Goal: Book appointment/travel/reservation

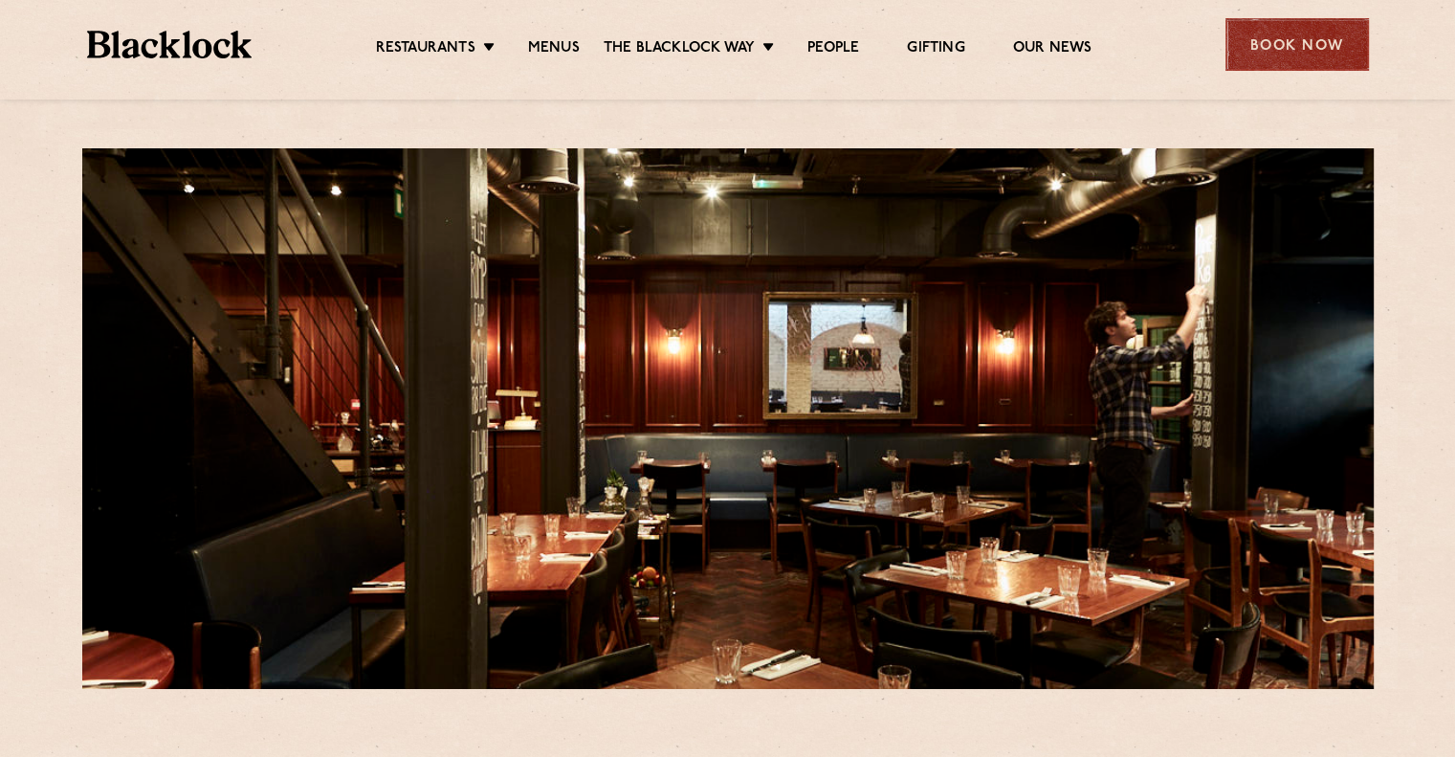
click at [1300, 41] on div "Book Now" at bounding box center [1296, 44] width 143 height 53
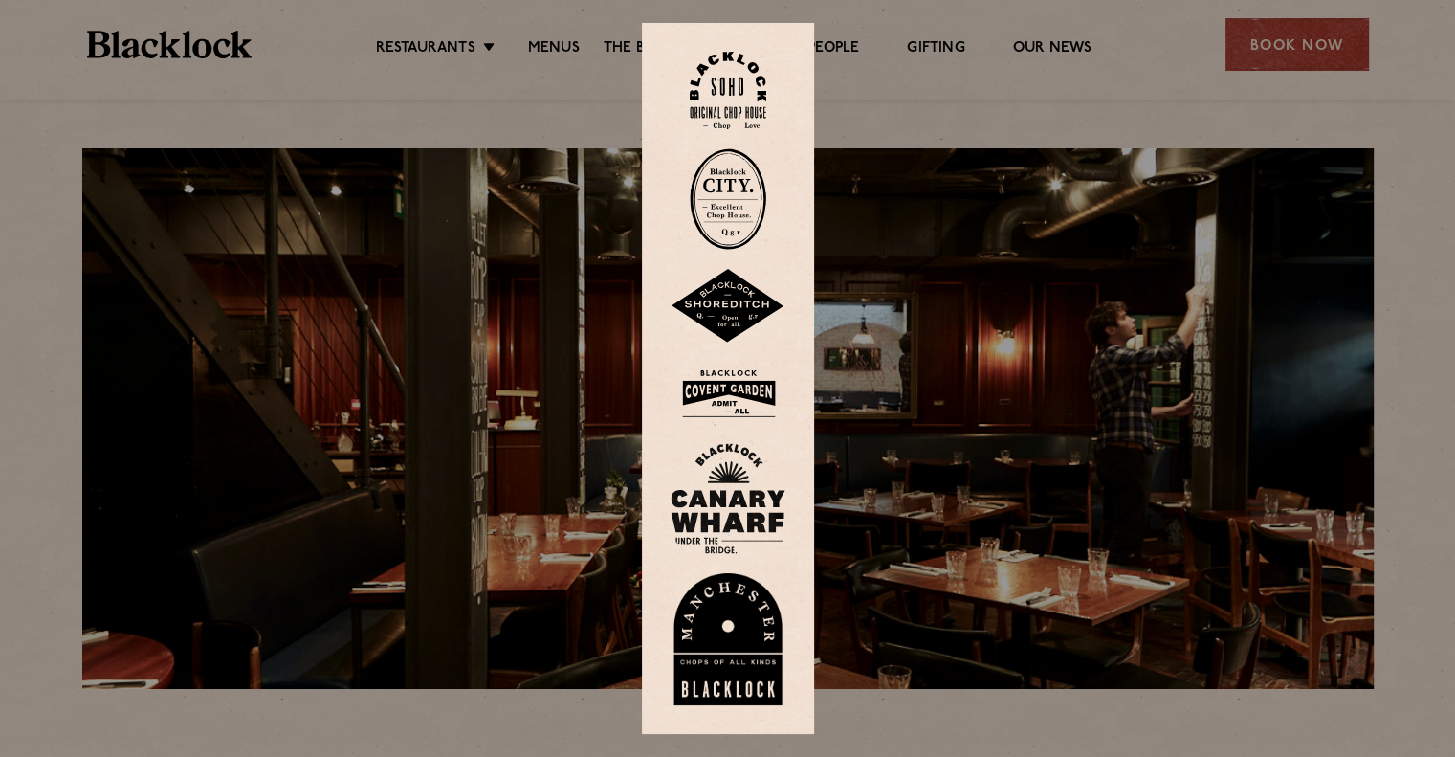
click at [742, 83] on img at bounding box center [728, 90] width 77 height 77
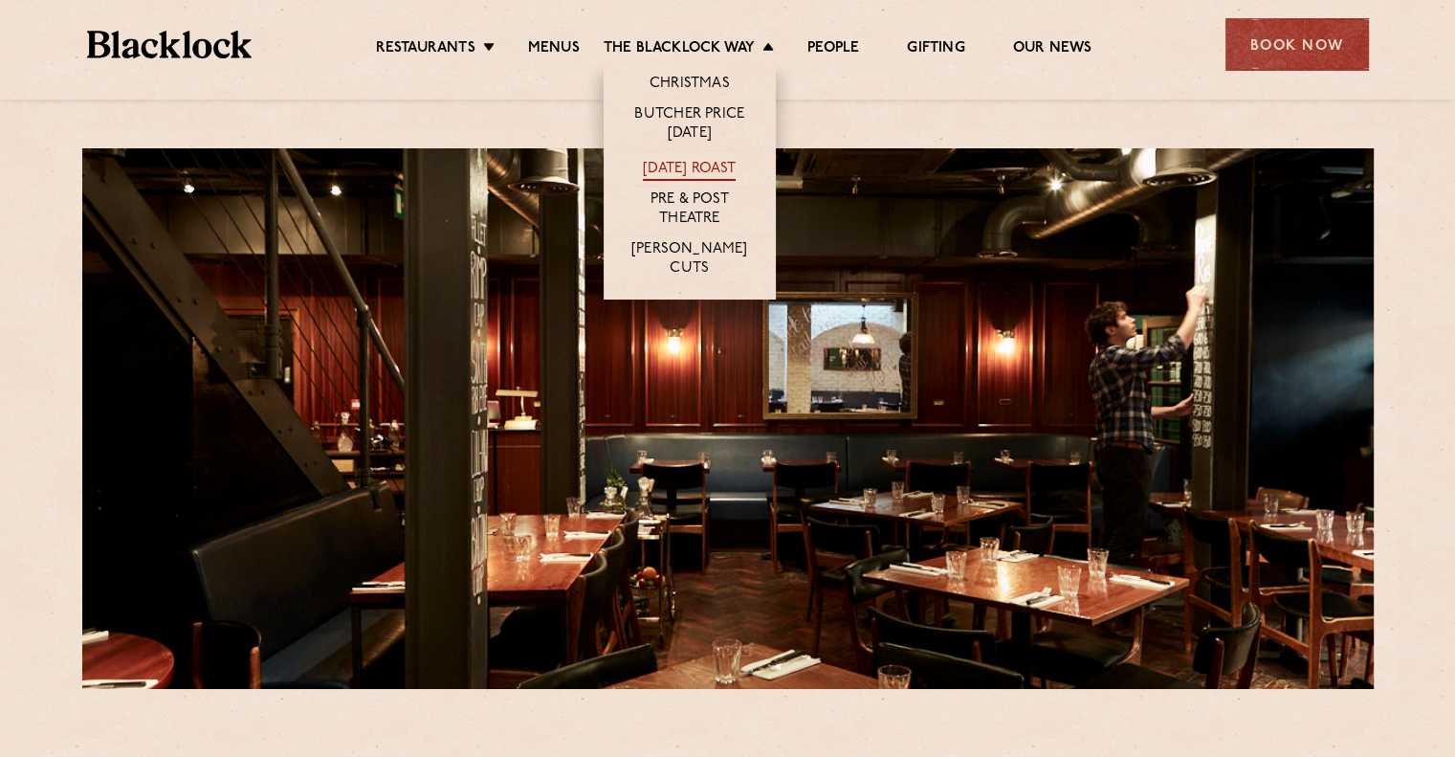
click at [689, 160] on link "[DATE] Roast" at bounding box center [689, 170] width 93 height 21
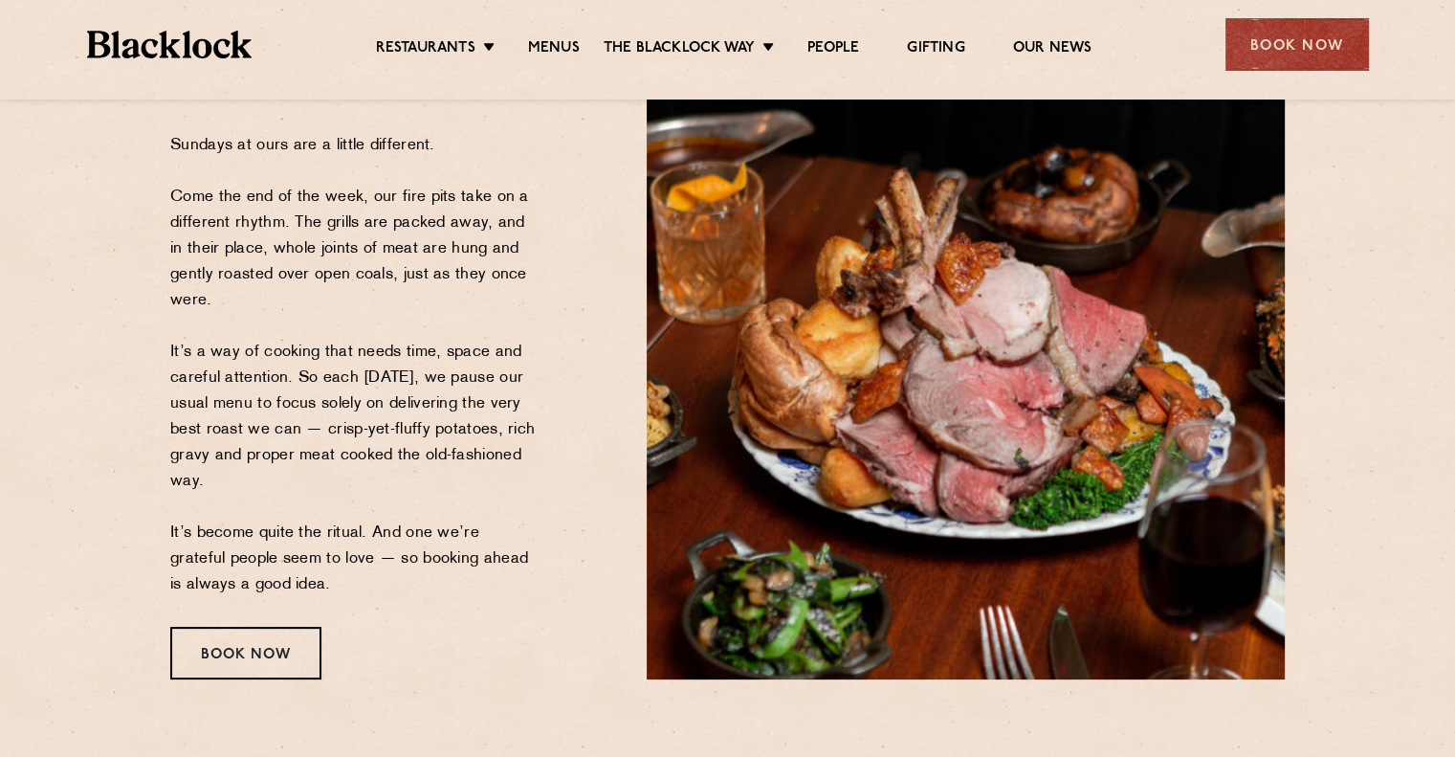
scroll to position [247, 0]
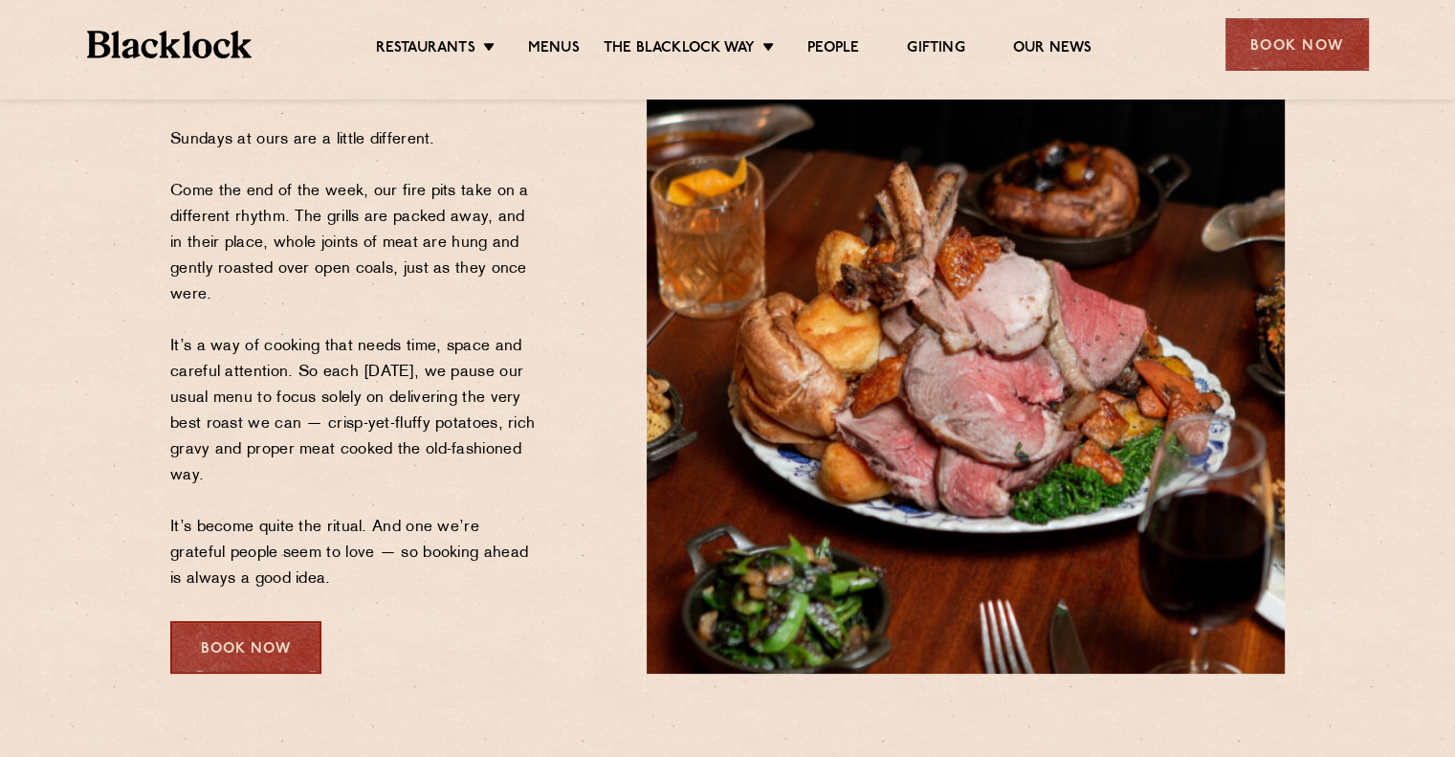
click at [222, 642] on div "Book Now" at bounding box center [245, 647] width 151 height 53
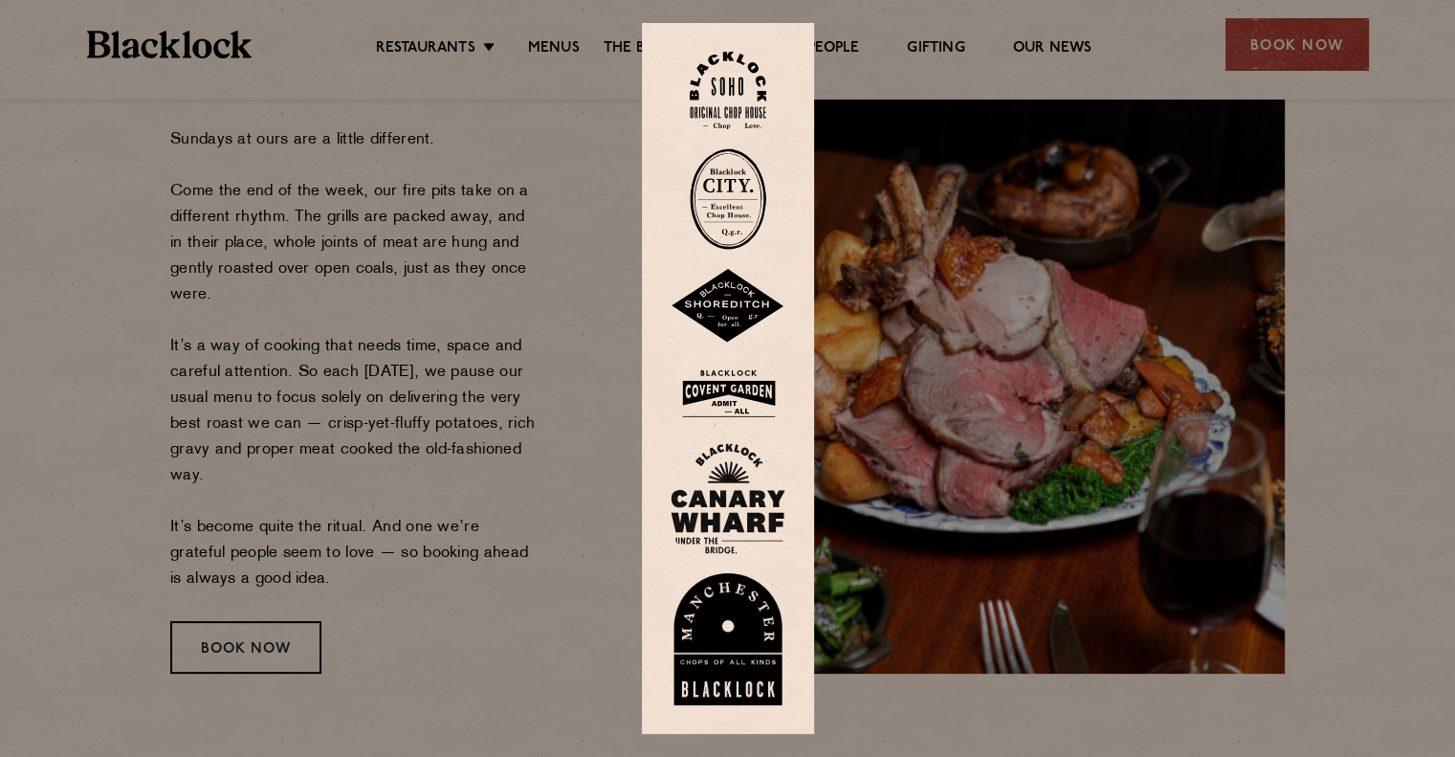
click at [720, 100] on img at bounding box center [728, 90] width 77 height 77
